Goal: Task Accomplishment & Management: Complete application form

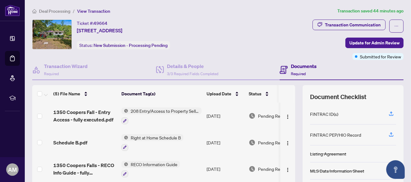
scroll to position [41, 0]
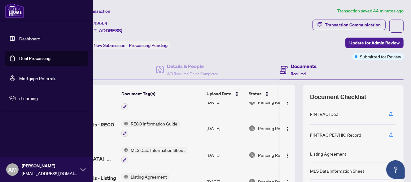
click at [17, 8] on img at bounding box center [14, 10] width 19 height 15
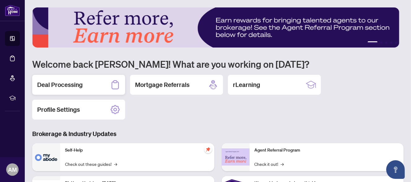
click at [86, 85] on div "Deal Processing" at bounding box center [78, 85] width 93 height 20
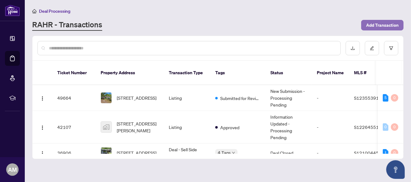
click at [379, 24] on span "Add Transaction" at bounding box center [383, 25] width 33 height 10
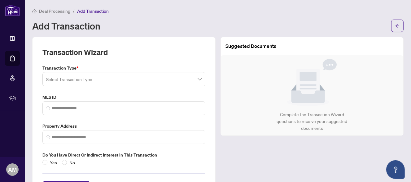
click at [99, 80] on input "search" at bounding box center [121, 80] width 150 height 14
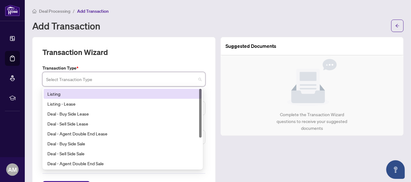
click at [81, 91] on div "Listing" at bounding box center [122, 93] width 151 height 7
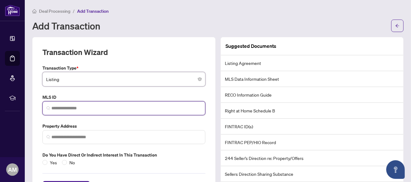
click at [83, 109] on input "search" at bounding box center [126, 108] width 150 height 7
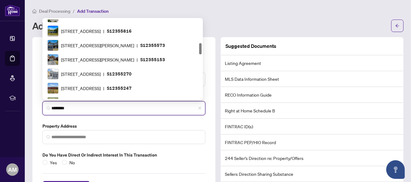
scroll to position [207, 0]
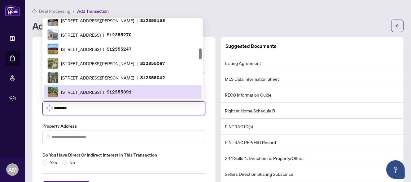
type input "*********"
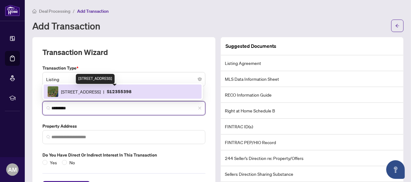
click at [86, 92] on span "[STREET_ADDRESS]" at bounding box center [81, 91] width 40 height 7
type input "**********"
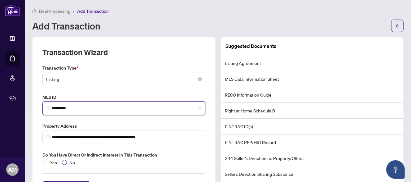
type input "*********"
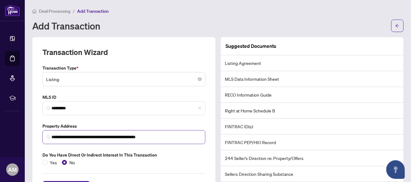
scroll to position [27, 0]
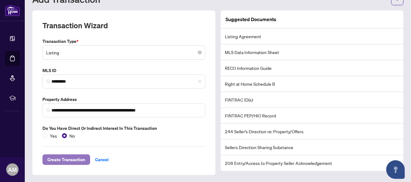
click at [68, 158] on span "Create Transaction" at bounding box center [66, 159] width 38 height 10
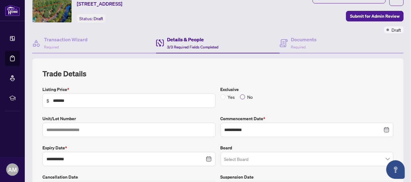
click at [245, 96] on span "No" at bounding box center [250, 96] width 11 height 7
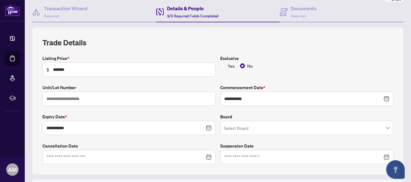
scroll to position [89, 0]
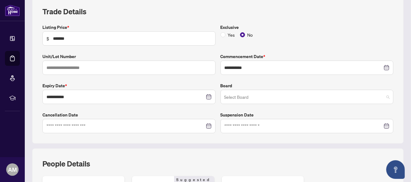
click at [267, 99] on input "search" at bounding box center [304, 98] width 160 height 14
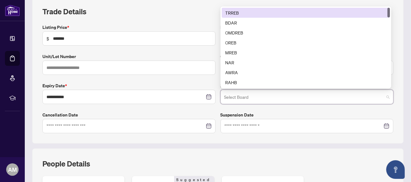
click at [231, 9] on div "TRREB" at bounding box center [306, 12] width 161 height 7
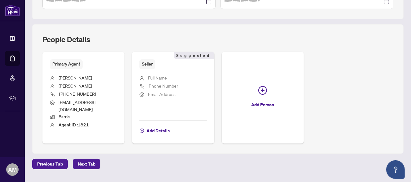
scroll to position [222, 0]
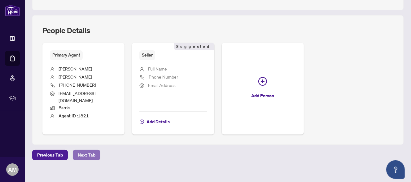
click at [91, 150] on span "Next Tab" at bounding box center [87, 155] width 18 height 10
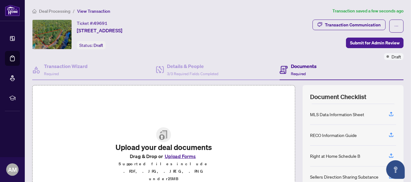
scroll to position [31, 0]
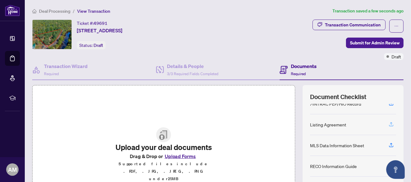
click at [389, 122] on icon "button" at bounding box center [392, 124] width 6 height 6
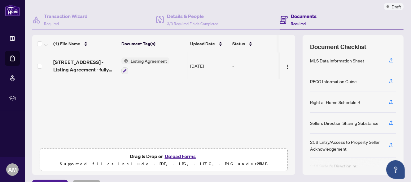
scroll to position [78, 0]
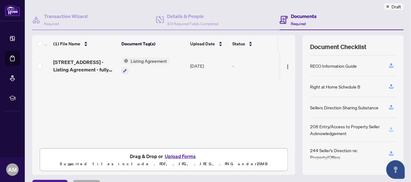
click at [389, 127] on icon "button" at bounding box center [392, 130] width 6 height 6
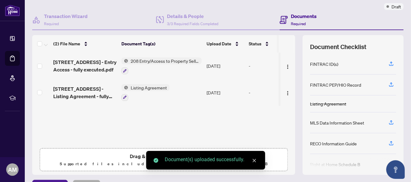
scroll to position [0, 0]
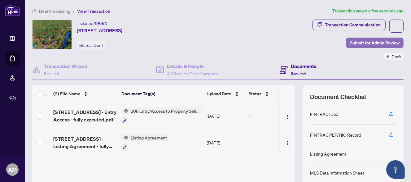
click at [368, 45] on span "Submit for Admin Review" at bounding box center [375, 43] width 50 height 10
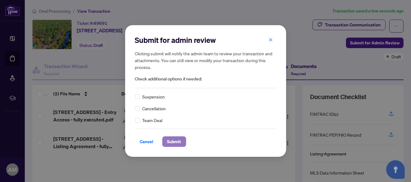
click at [174, 141] on span "Submit" at bounding box center [174, 141] width 14 height 10
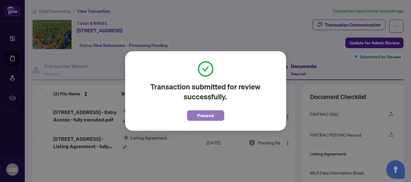
click at [201, 117] on span "Proceed" at bounding box center [206, 115] width 16 height 10
